Goal: Information Seeking & Learning: Learn about a topic

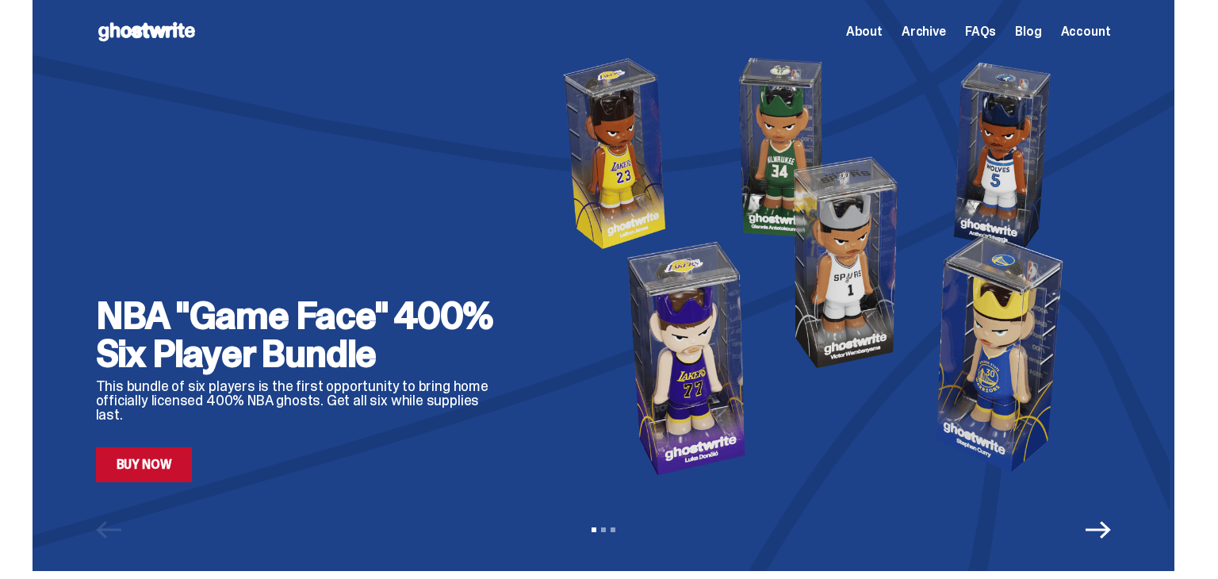
click at [937, 30] on span "Archive" at bounding box center [924, 31] width 44 height 13
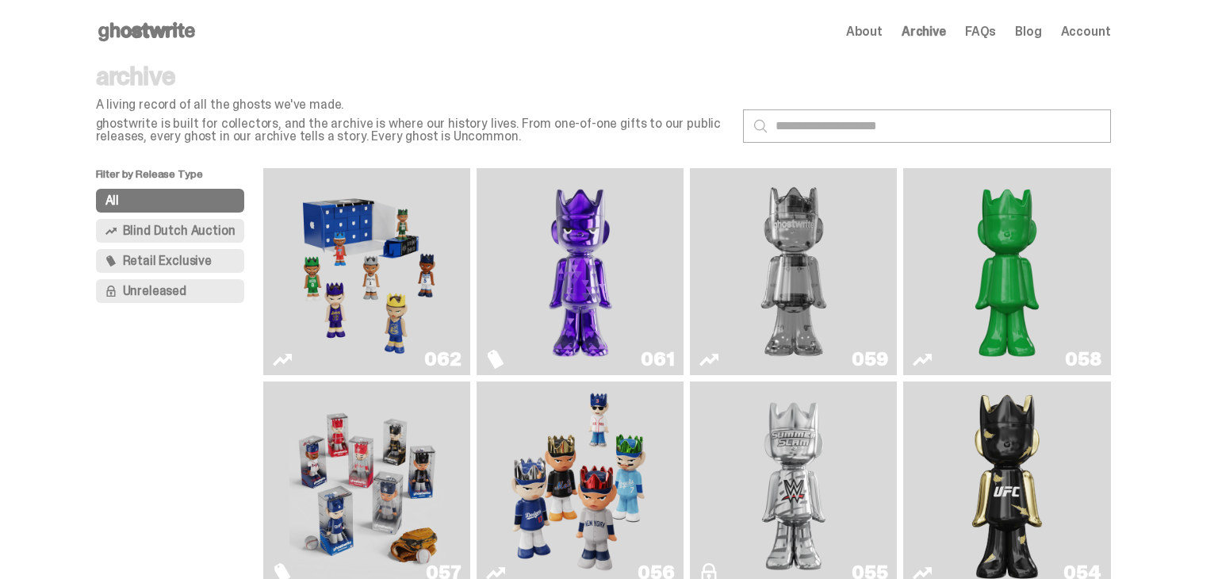
click at [328, 261] on img "Game Face (2025)" at bounding box center [367, 272] width 155 height 194
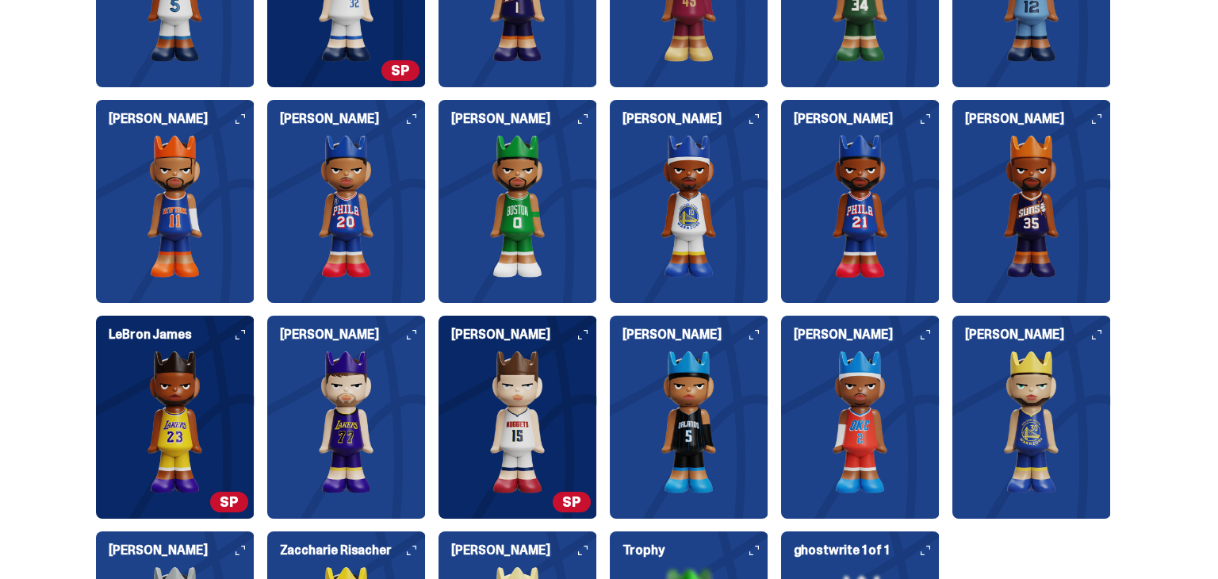
scroll to position [4188, 0]
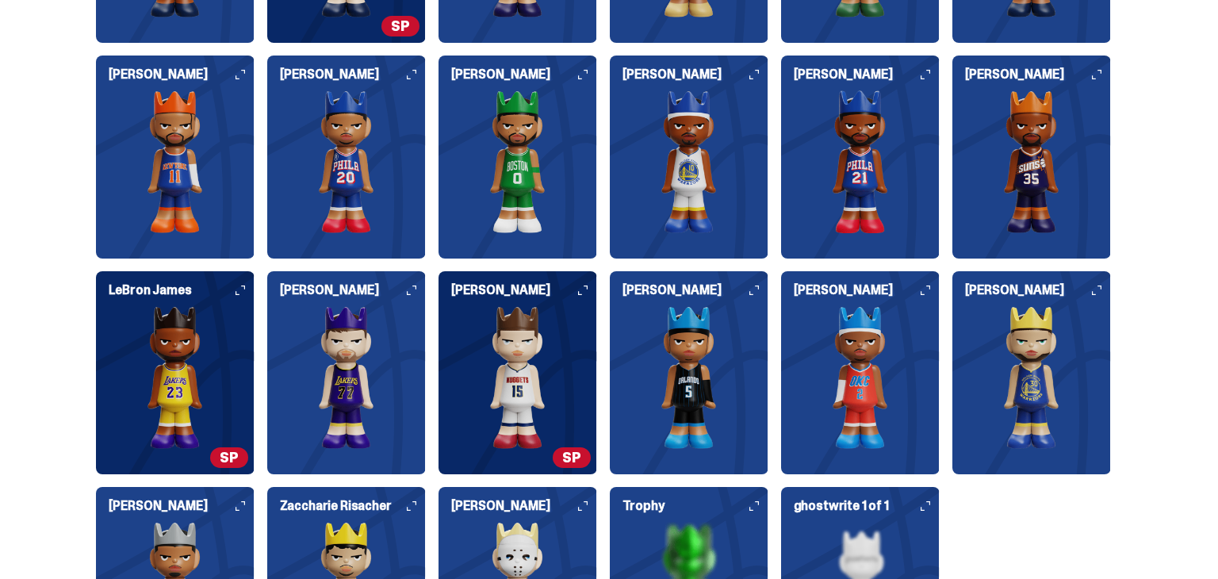
click at [211, 400] on img at bounding box center [175, 377] width 159 height 143
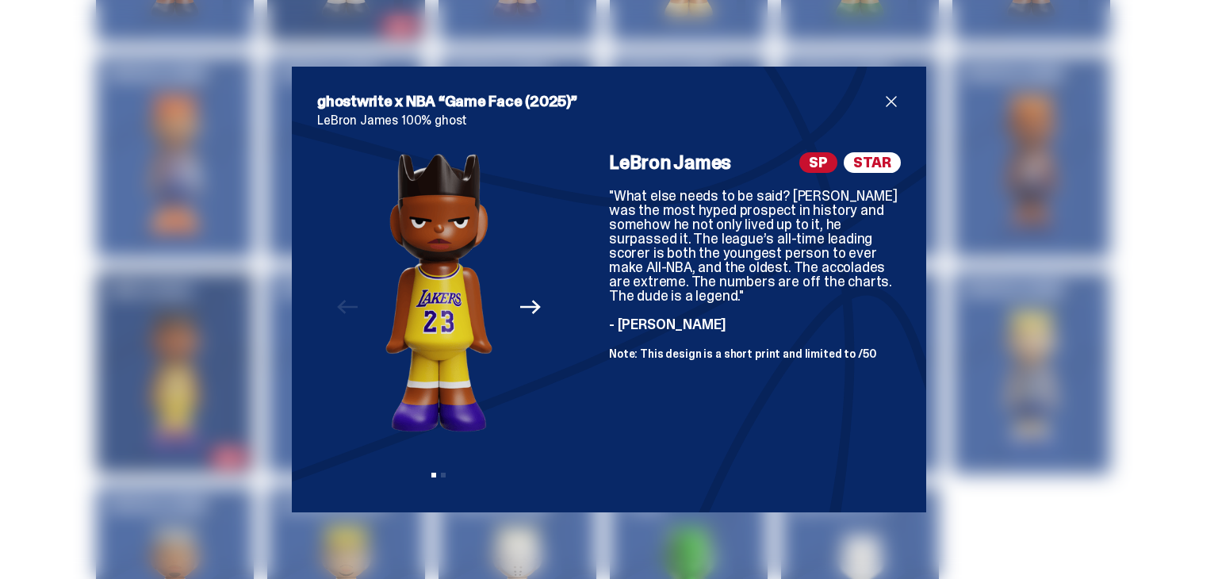
click at [884, 102] on span "close" at bounding box center [891, 101] width 19 height 19
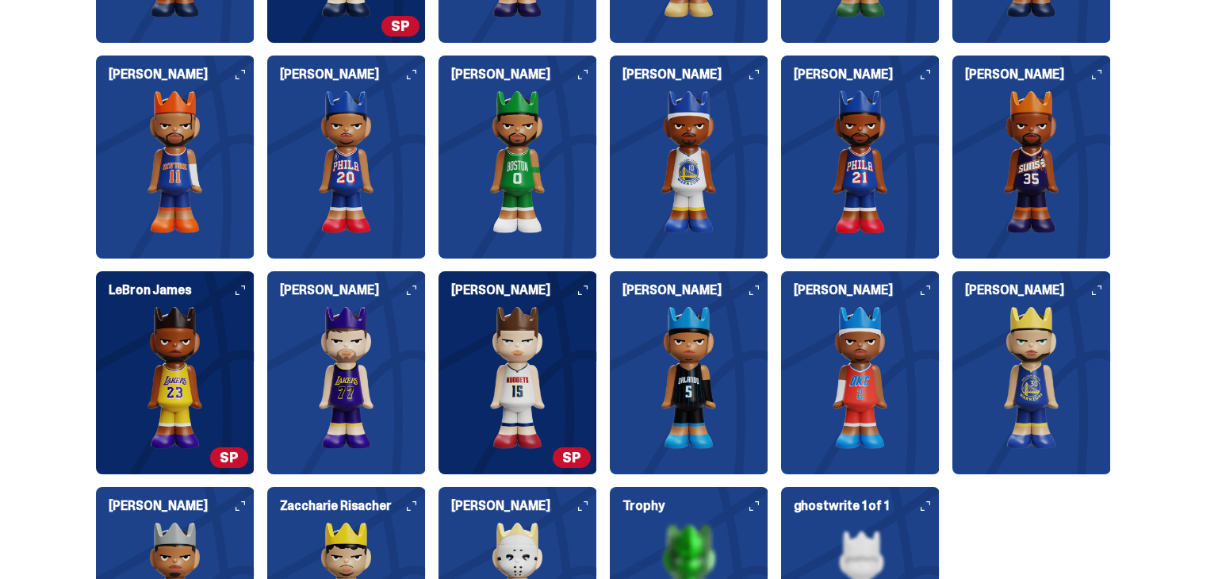
click at [504, 437] on img at bounding box center [518, 377] width 159 height 143
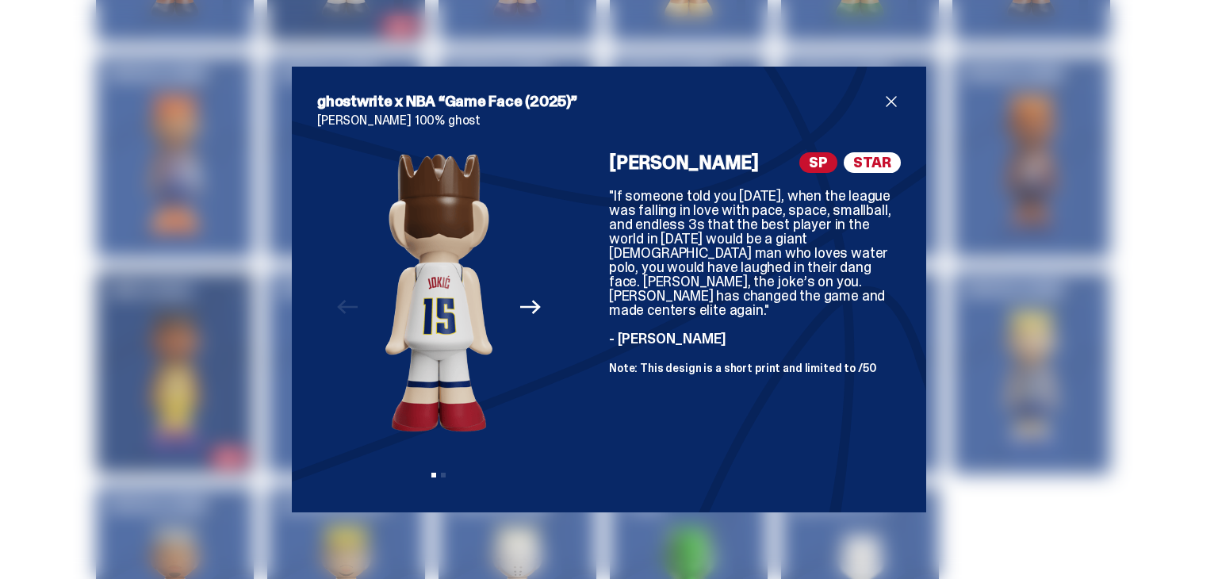
click at [532, 318] on button "Next" at bounding box center [530, 307] width 35 height 35
click at [354, 311] on icon "Previous" at bounding box center [347, 307] width 21 height 21
click at [896, 94] on span "close" at bounding box center [891, 101] width 19 height 19
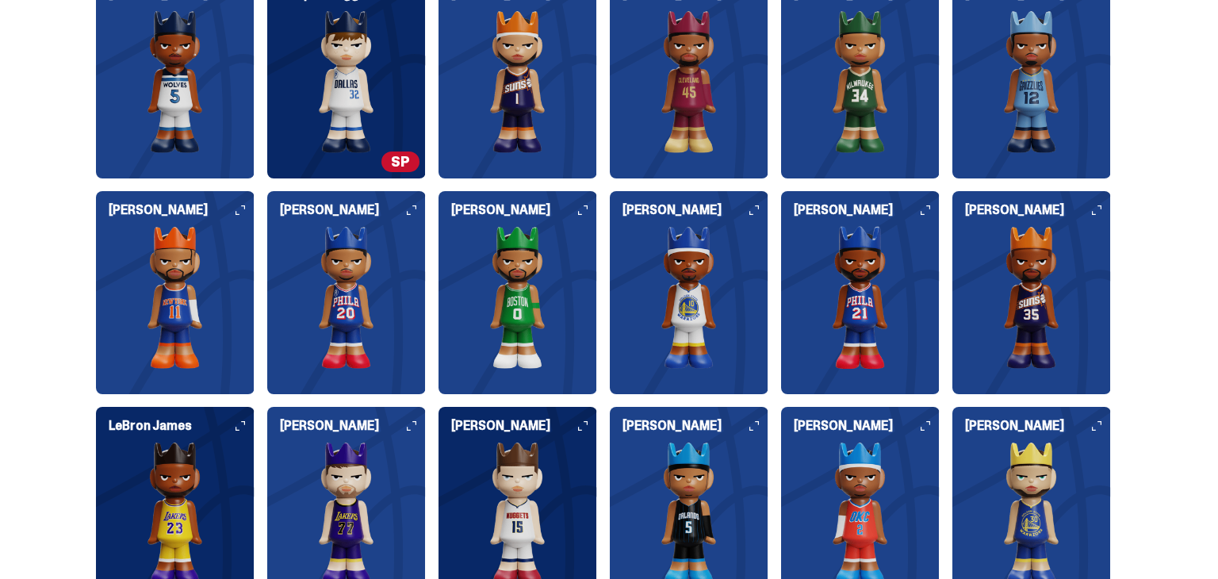
scroll to position [4030, 0]
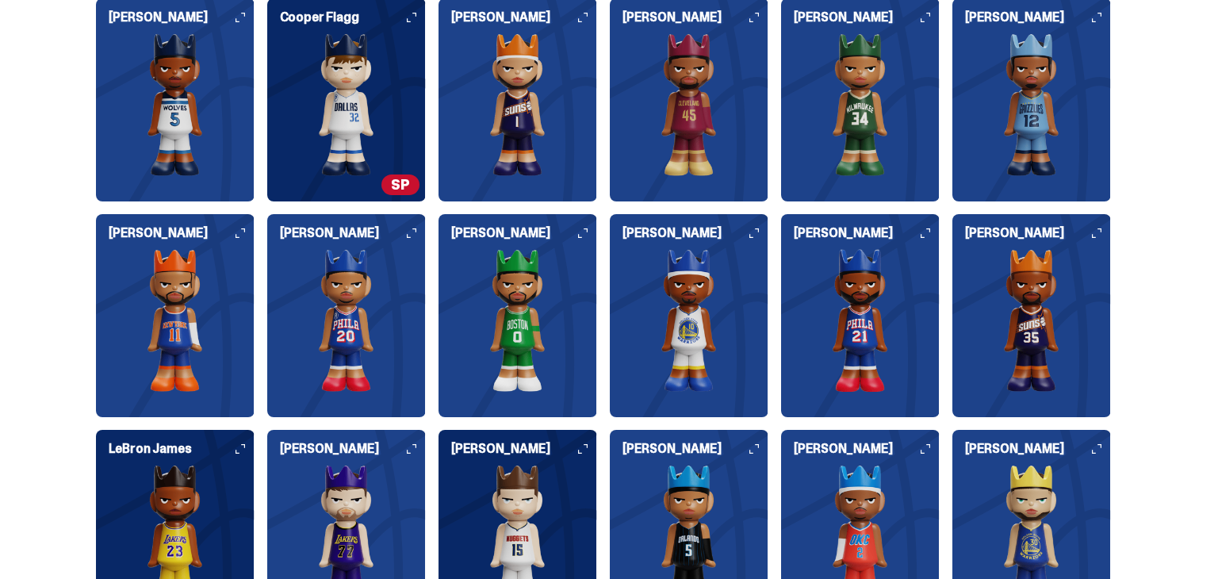
click at [365, 98] on img at bounding box center [346, 104] width 159 height 143
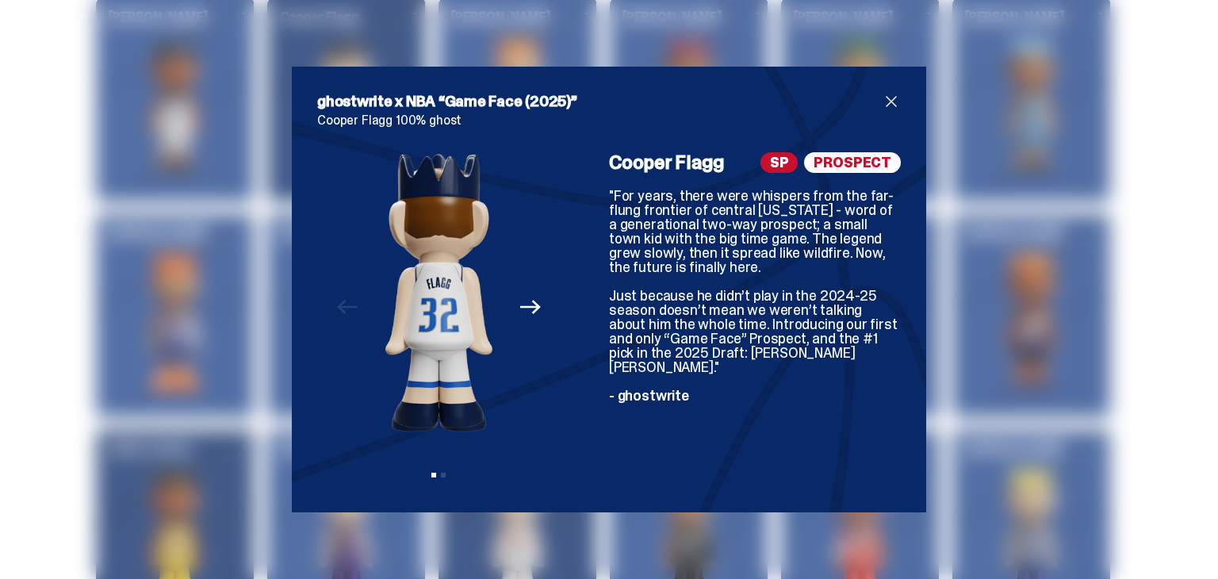
click at [884, 103] on span "close" at bounding box center [891, 101] width 19 height 19
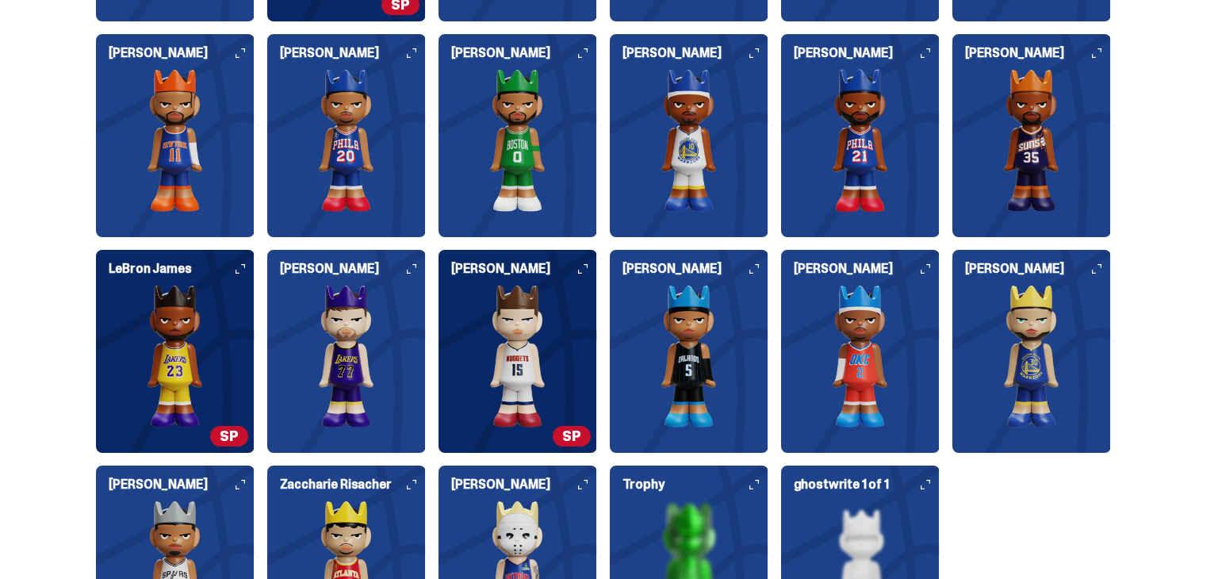
scroll to position [4188, 0]
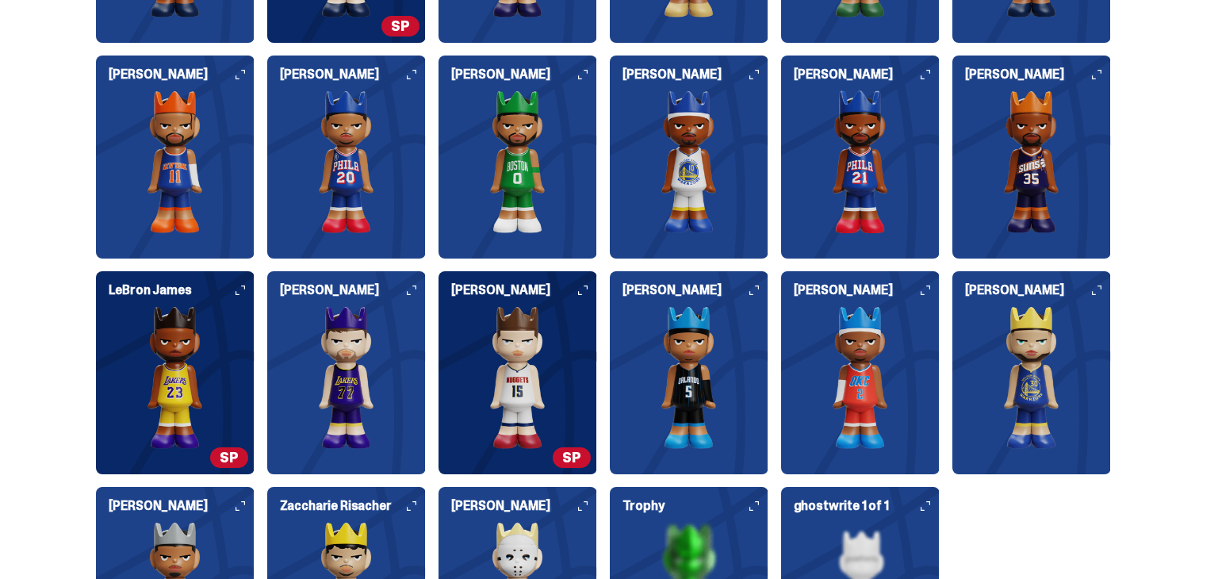
click at [1138, 159] on div "Who's in the set? Our full set features the 20 different players and 1 Famous F…" at bounding box center [603, 242] width 1207 height 971
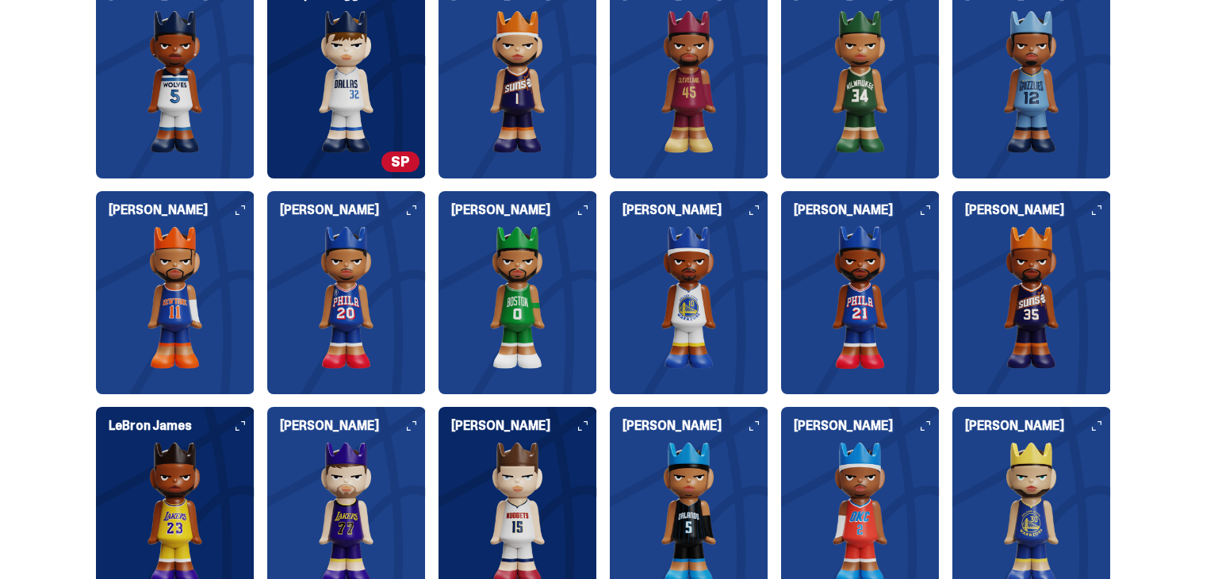
scroll to position [3998, 0]
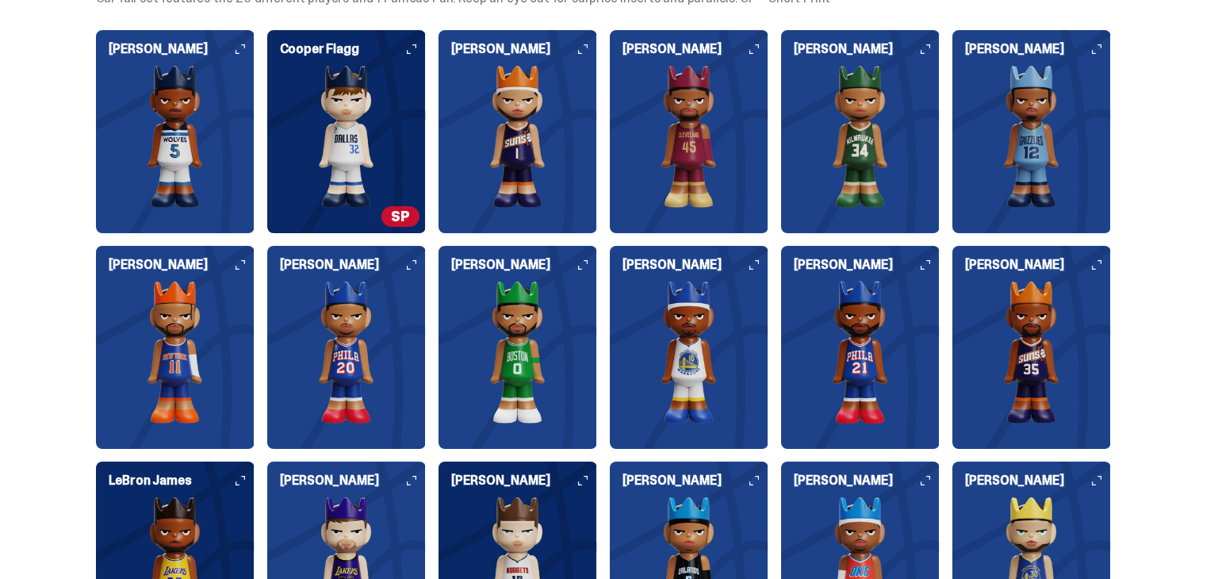
click at [1041, 171] on img at bounding box center [1032, 136] width 159 height 143
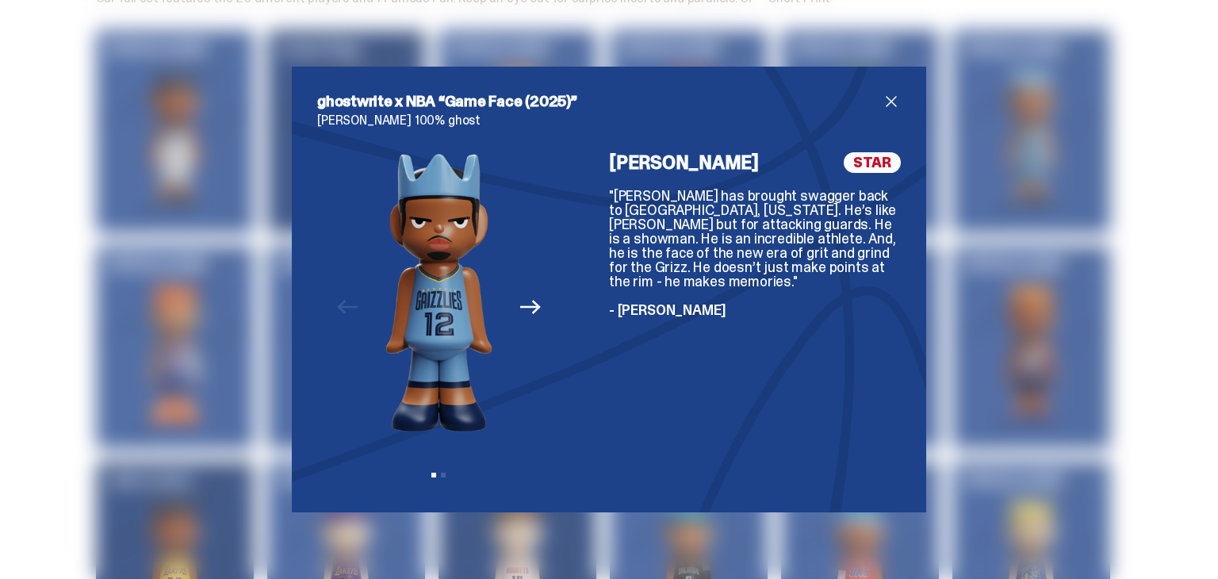
click at [891, 102] on span "close" at bounding box center [891, 101] width 19 height 19
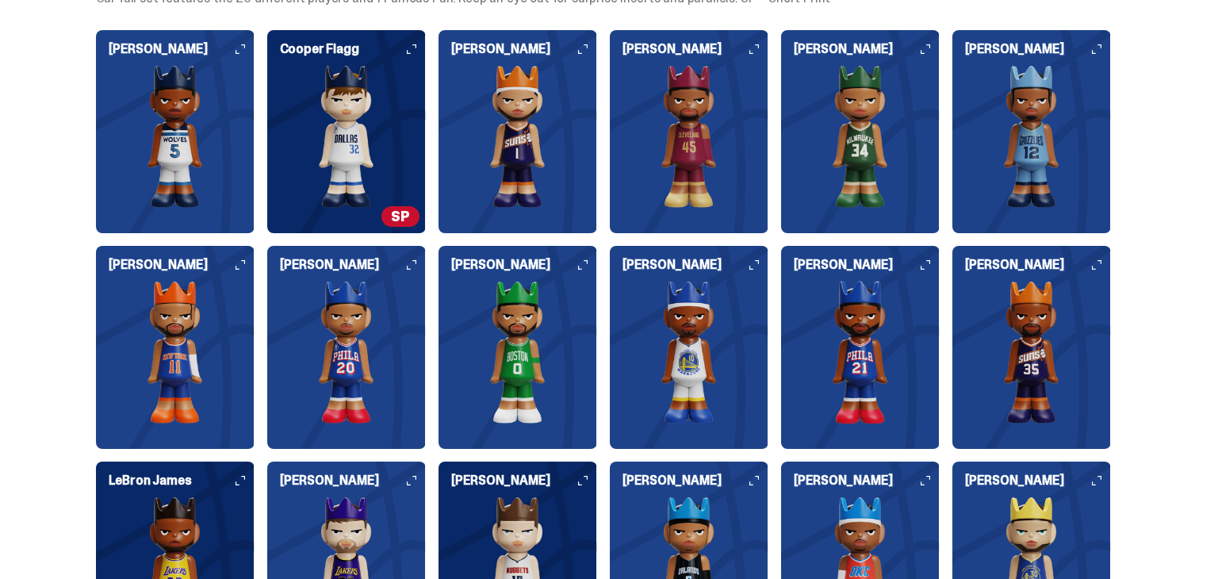
click at [878, 102] on img at bounding box center [860, 136] width 159 height 143
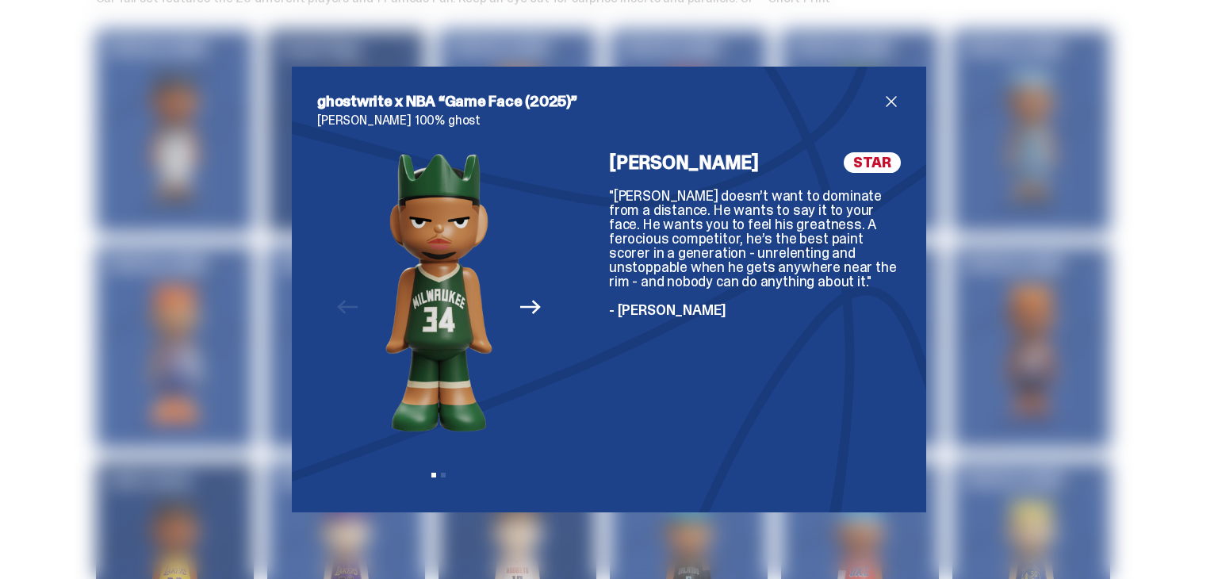
click at [894, 98] on span "close" at bounding box center [891, 101] width 19 height 19
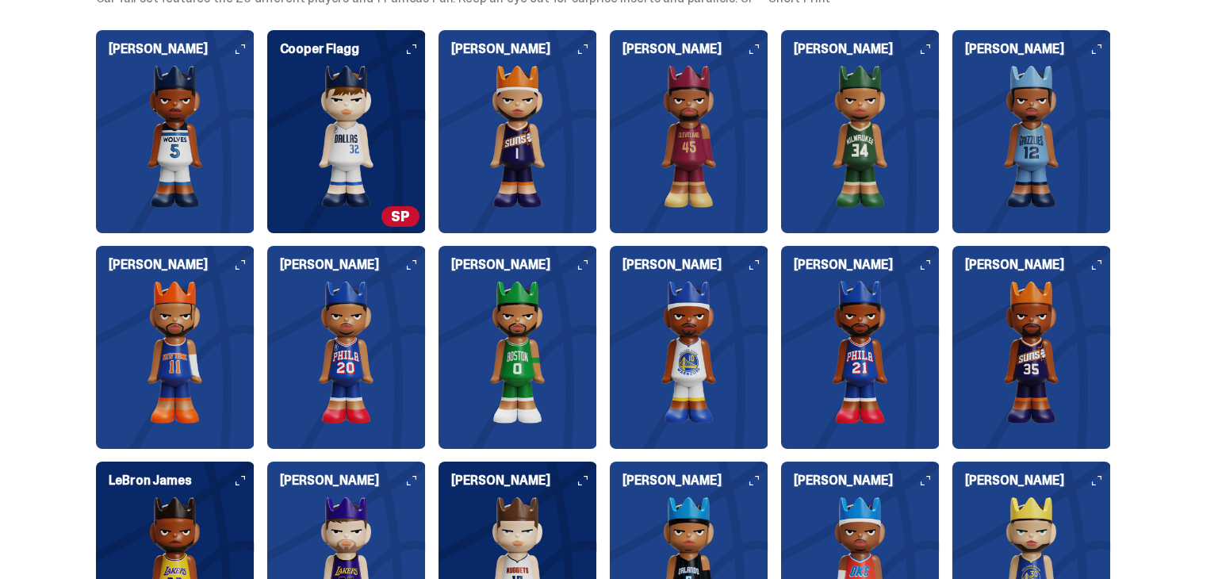
click at [1181, 198] on div "Who's in the set? Our full set features the 20 different players and 1 Famous F…" at bounding box center [603, 433] width 1207 height 971
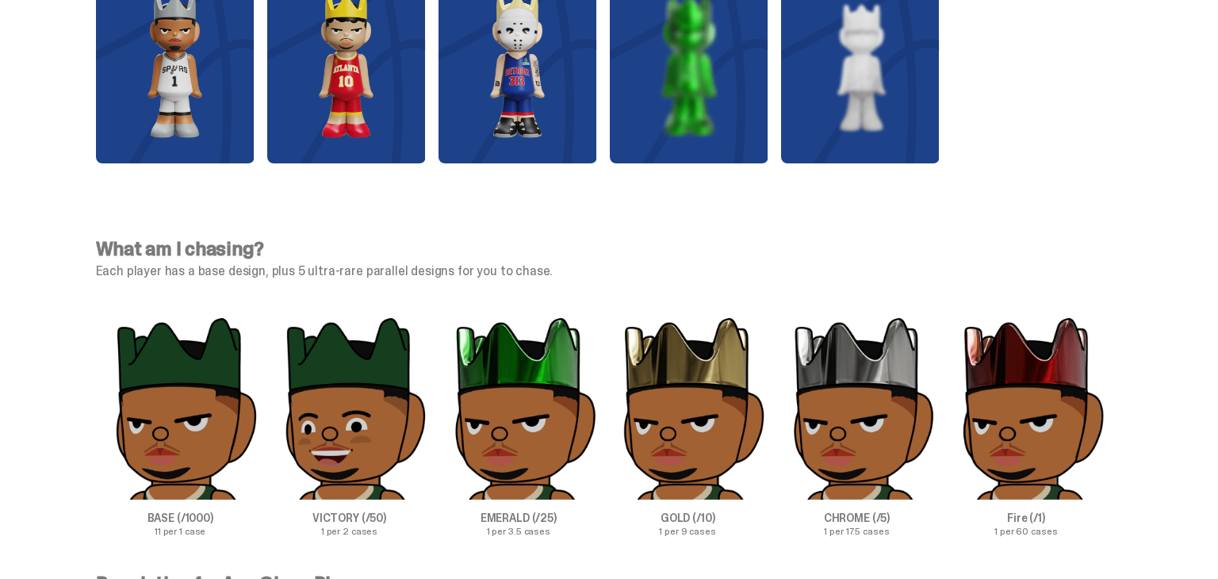
scroll to position [4760, 0]
